Goal: Find specific page/section: Find specific page/section

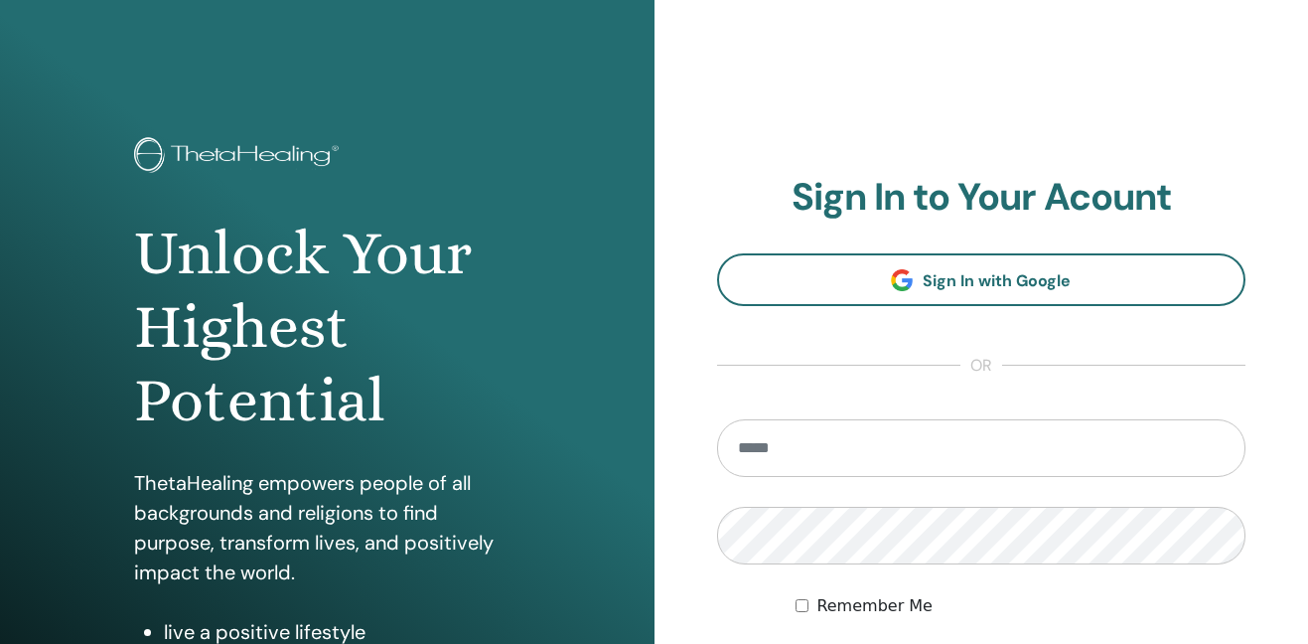
click at [751, 450] on input "email" at bounding box center [981, 448] width 529 height 58
type input "**********"
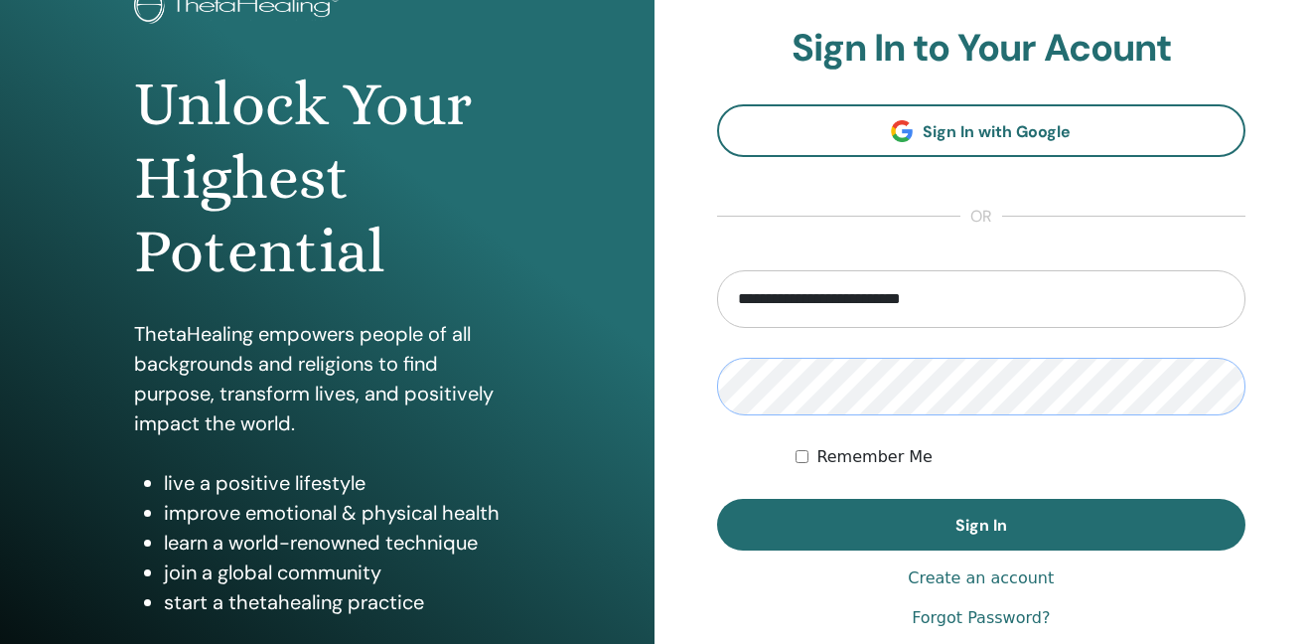
scroll to position [159, 0]
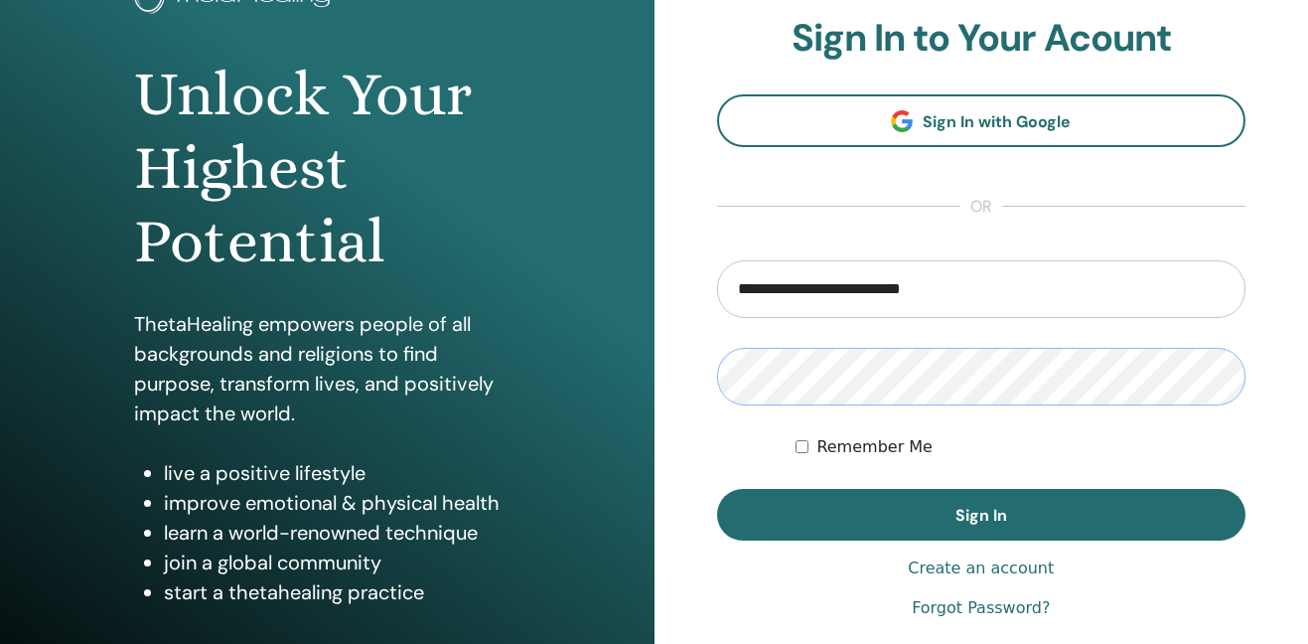
click at [717, 489] on button "Sign In" at bounding box center [981, 515] width 529 height 52
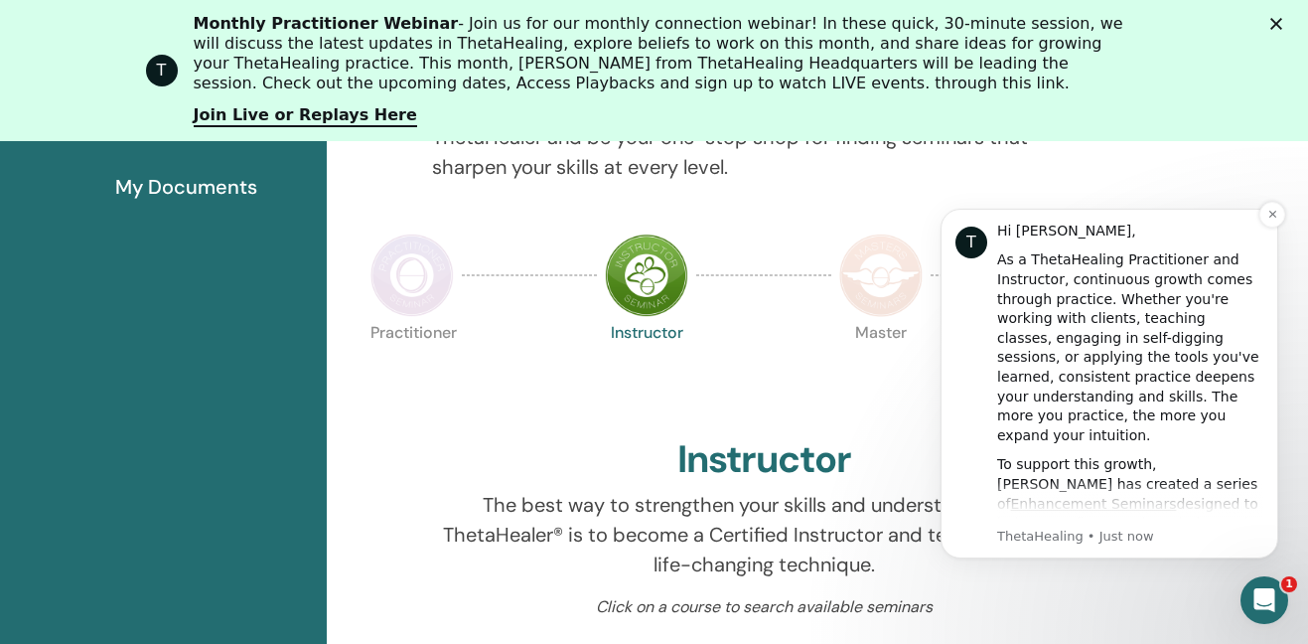
scroll to position [483, 0]
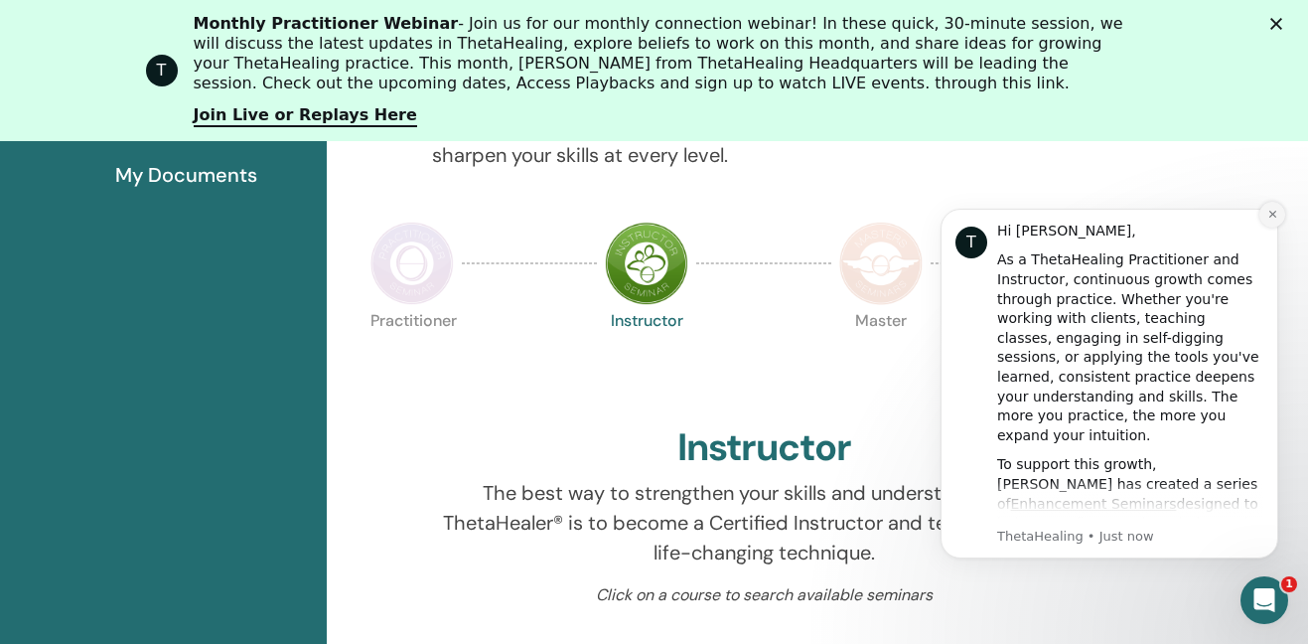
click at [1277, 213] on icon "Dismiss notification" at bounding box center [1273, 214] width 11 height 11
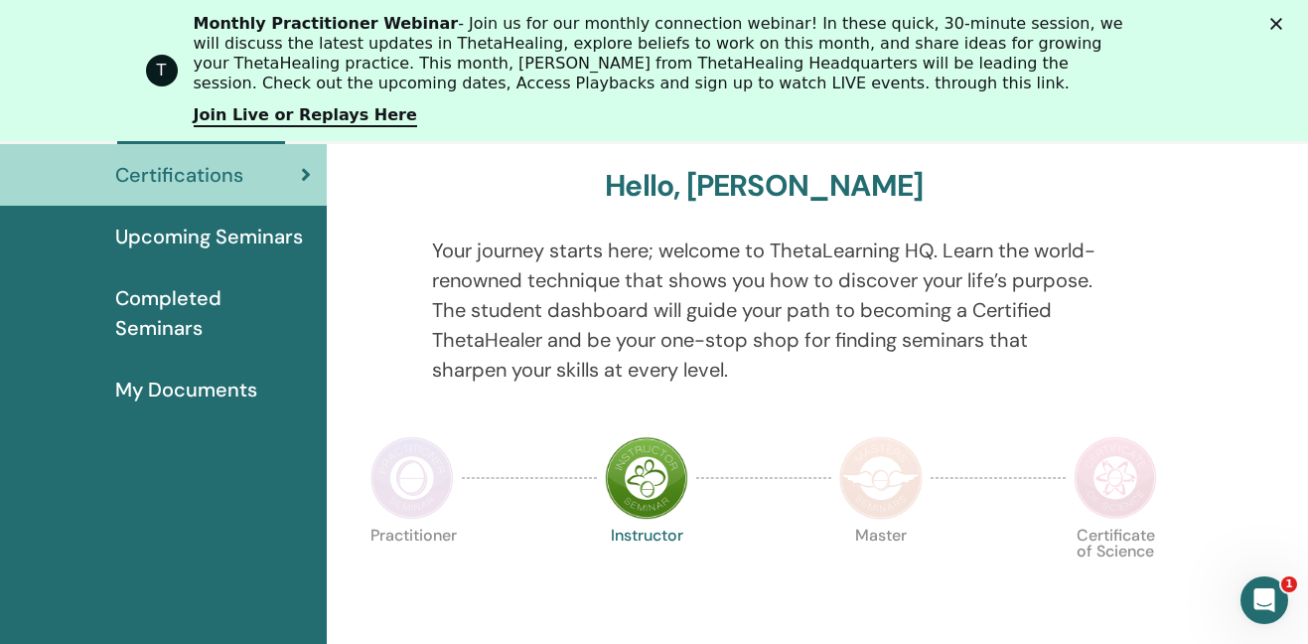
scroll to position [273, 0]
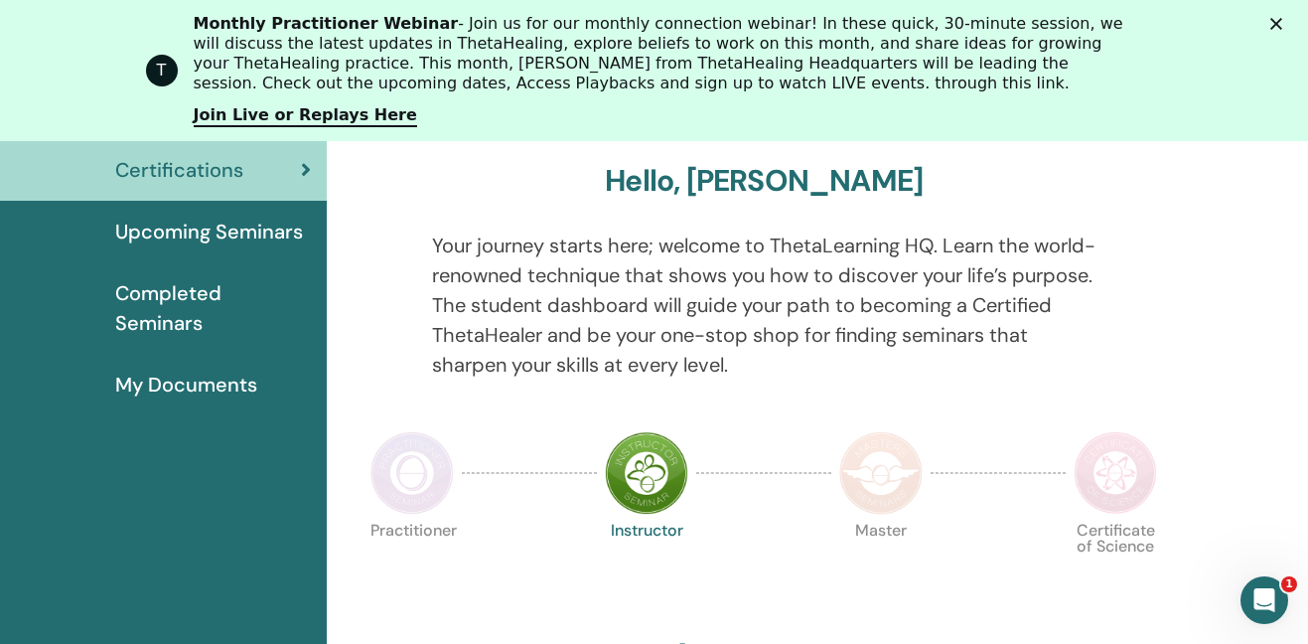
click at [226, 393] on span "My Documents" at bounding box center [186, 385] width 142 height 30
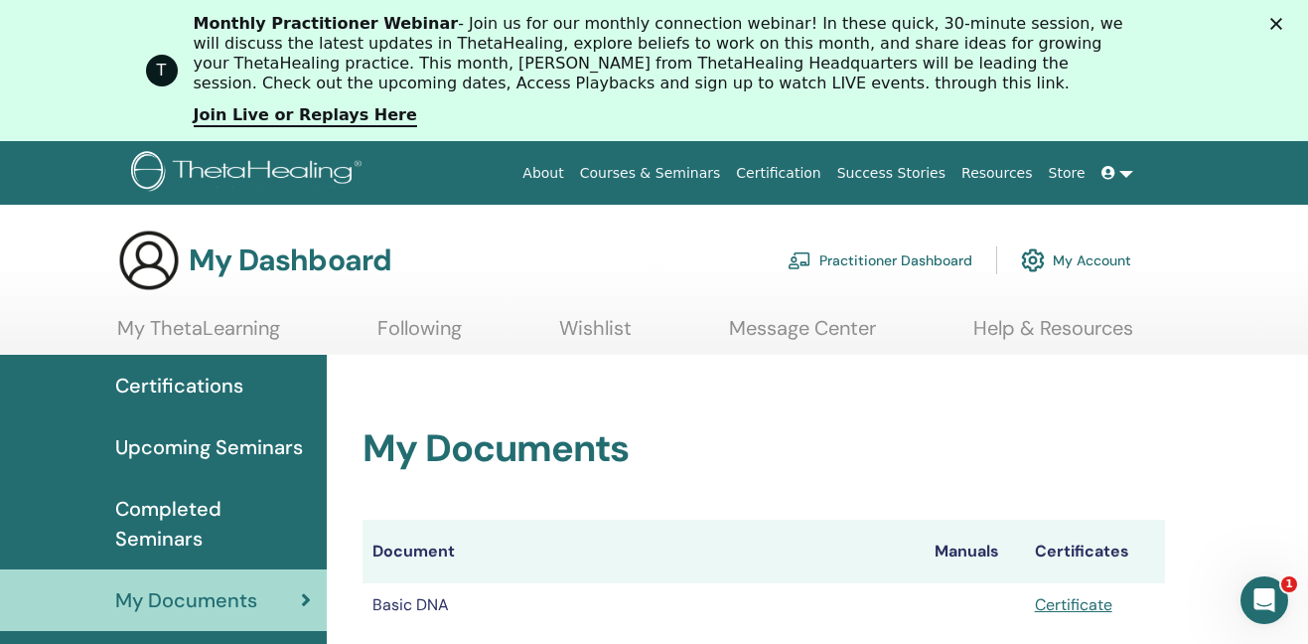
click at [261, 367] on link "Certifications" at bounding box center [163, 386] width 327 height 62
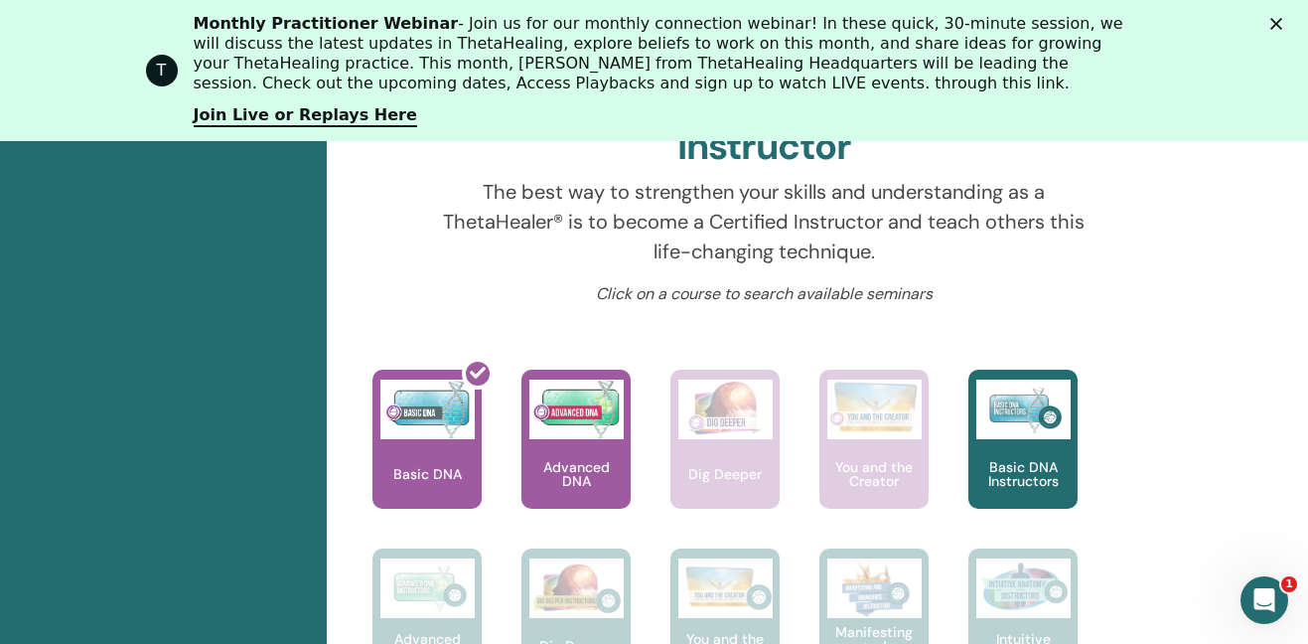
scroll to position [794, 0]
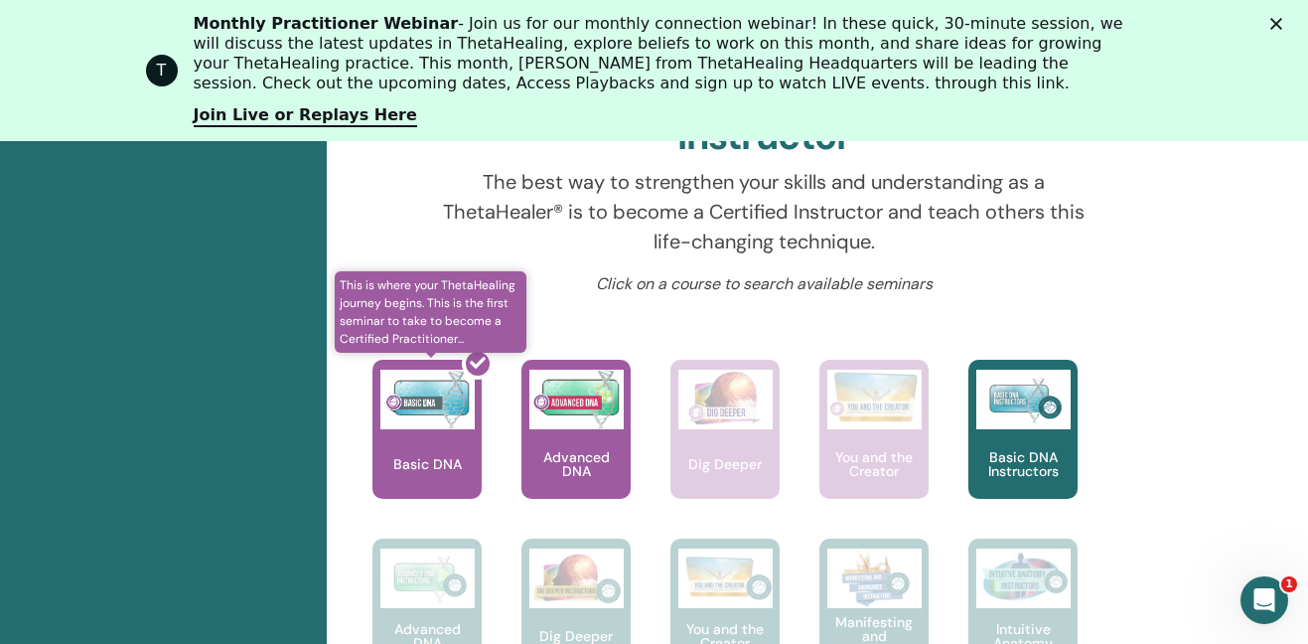
click at [423, 401] on div at bounding box center [438, 437] width 109 height 179
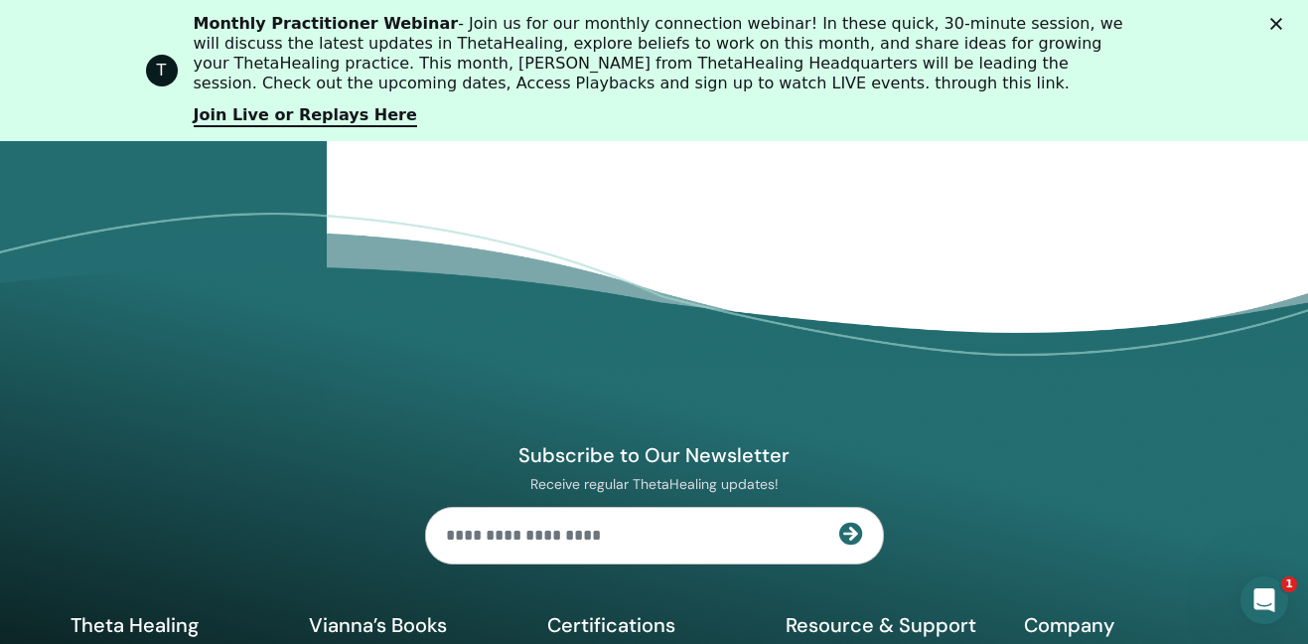
scroll to position [2896, 0]
